Goal: Use online tool/utility: Utilize a website feature to perform a specific function

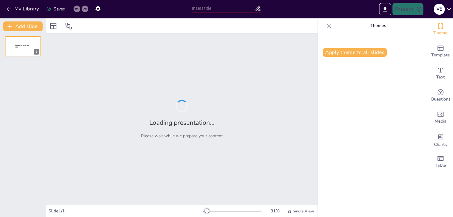
type input "Principios de Gestión de Calidad según ISO 9001"
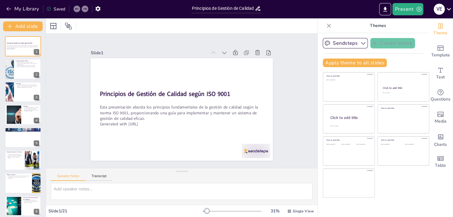
checkbox input "true"
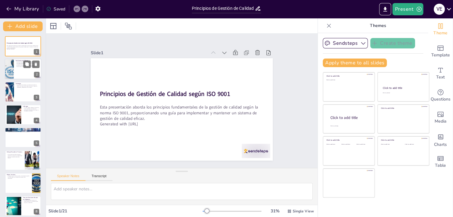
click at [22, 78] on div at bounding box center [23, 69] width 37 height 21
type textarea "Lo ipsumdolorsi ame consect ad el seddoeiusm temporin ut la etdolor ma aliquae.…"
checkbox input "true"
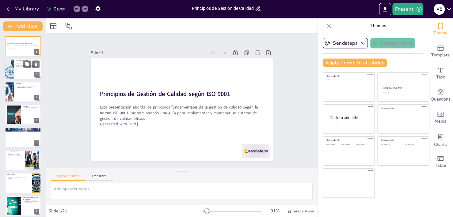
checkbox input "true"
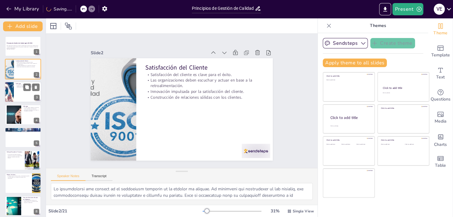
click at [18, 95] on div at bounding box center [23, 92] width 37 height 21
checkbox input "true"
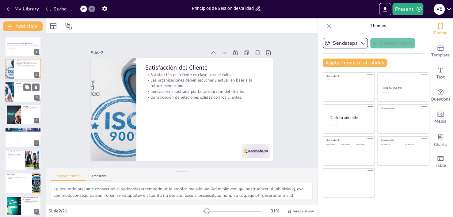
checkbox input "true"
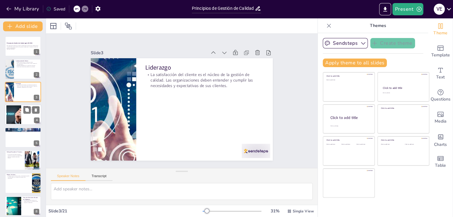
click at [17, 114] on div at bounding box center [13, 114] width 33 height 19
checkbox input "true"
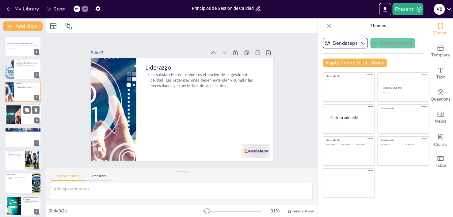
checkbox input "true"
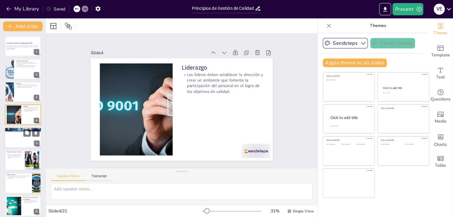
click at [18, 136] on div at bounding box center [23, 137] width 37 height 21
checkbox input "true"
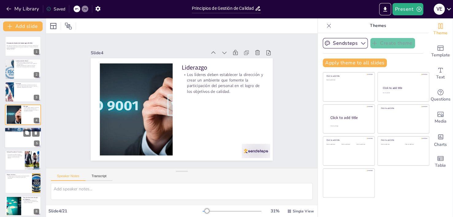
checkbox input "true"
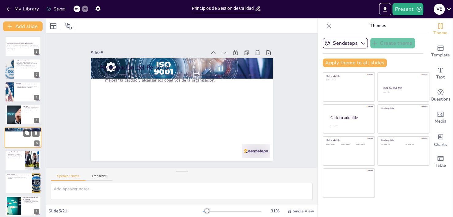
scroll to position [13, 0]
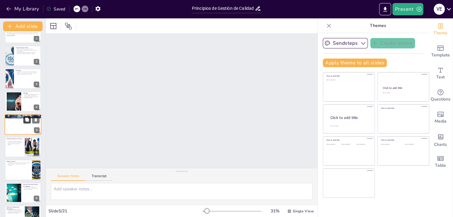
click at [25, 122] on button at bounding box center [26, 119] width 7 height 7
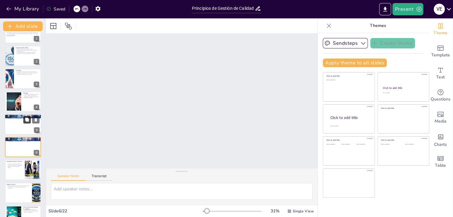
checkbox input "true"
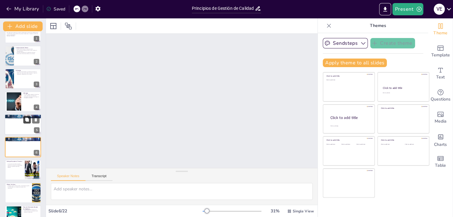
scroll to position [36, 0]
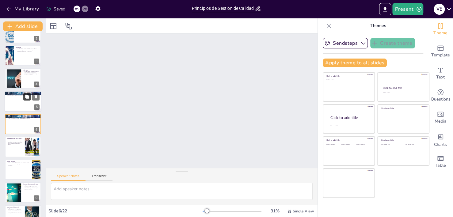
checkbox input "true"
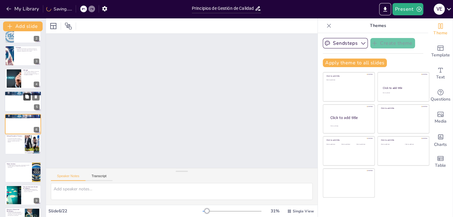
checkbox input "true"
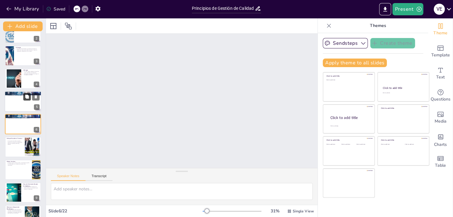
checkbox input "true"
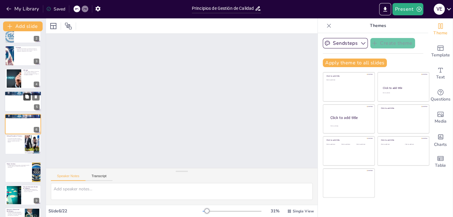
checkbox input "true"
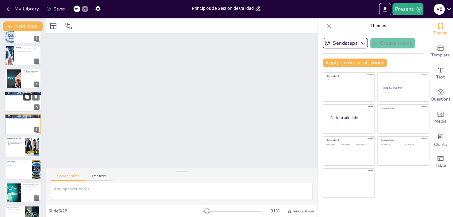
checkbox input "true"
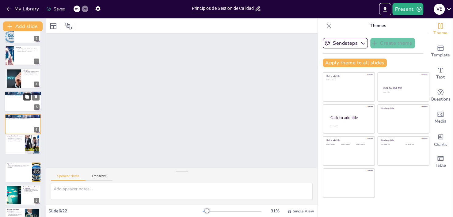
checkbox input "true"
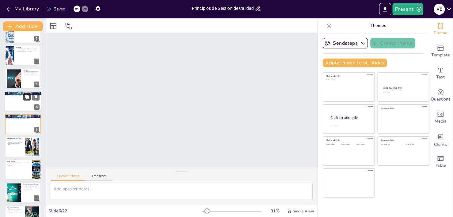
checkbox input "true"
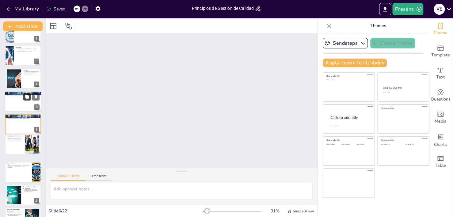
checkbox input "true"
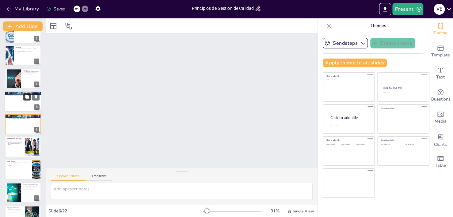
checkbox input "true"
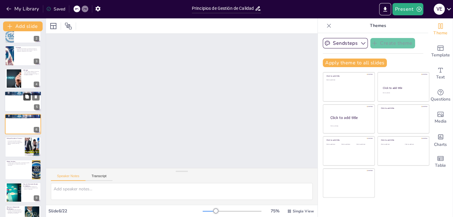
checkbox input "true"
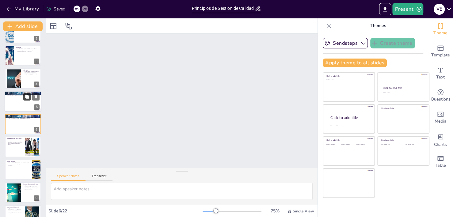
scroll to position [1, 0]
checkbox input "true"
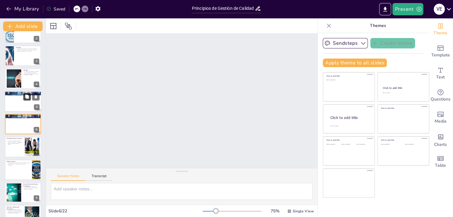
checkbox input "true"
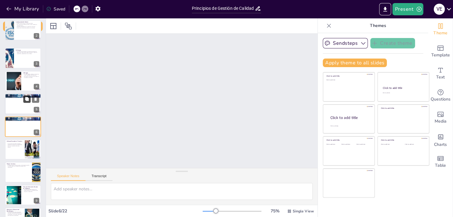
checkbox input "true"
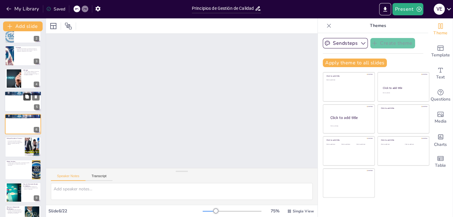
checkbox input "true"
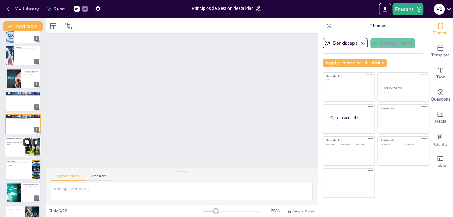
click at [25, 144] on button at bounding box center [26, 142] width 7 height 7
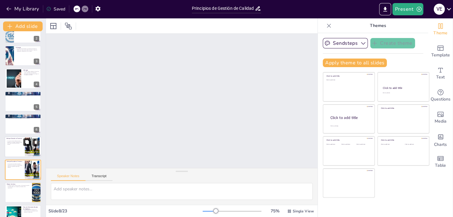
checkbox input "true"
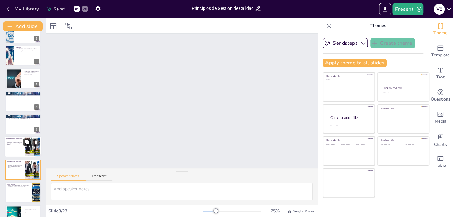
scroll to position [0, 0]
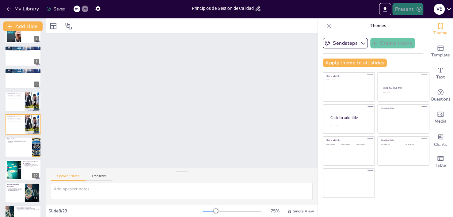
click at [410, 9] on button "Present" at bounding box center [407, 9] width 31 height 12
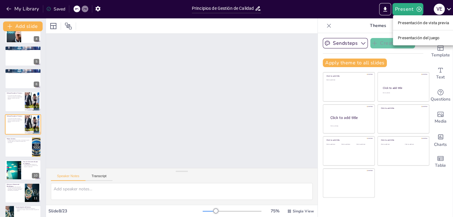
click at [419, 24] on font "Presentación de vista previa" at bounding box center [423, 23] width 51 height 5
